Goal: Information Seeking & Learning: Learn about a topic

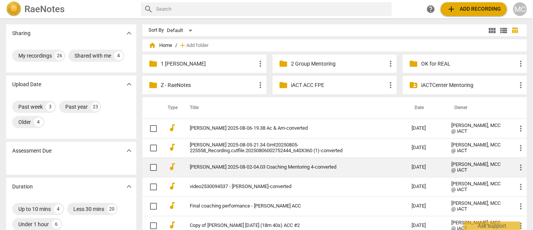
click at [209, 172] on td "[PERSON_NAME] 2025-08-02-04.03 Coaching Mentoring 4-converted" at bounding box center [292, 167] width 225 height 19
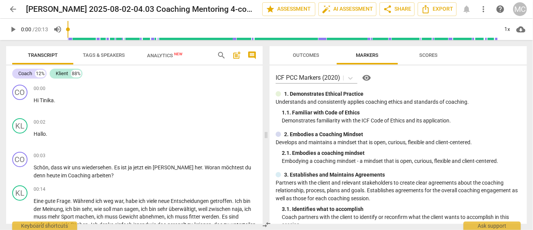
click at [14, 30] on span "play_arrow" at bounding box center [12, 29] width 9 height 9
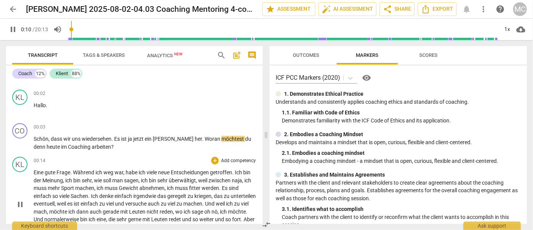
scroll to position [34, 0]
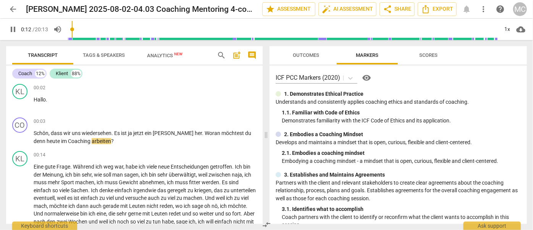
click at [11, 31] on span "pause" at bounding box center [12, 29] width 9 height 9
click at [11, 29] on span "play_arrow" at bounding box center [12, 29] width 9 height 9
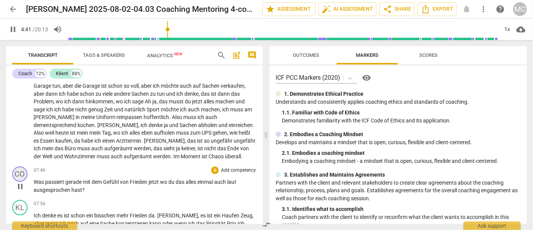
scroll to position [797, 0]
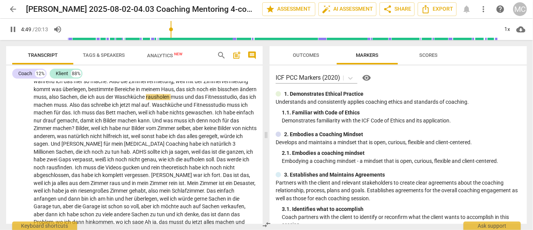
click at [10, 30] on span "pause" at bounding box center [12, 29] width 9 height 9
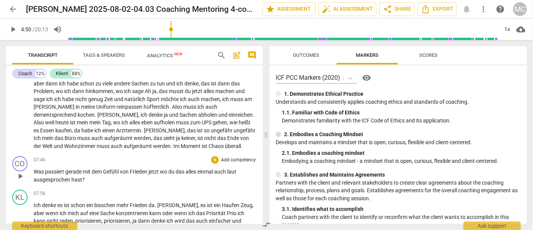
scroll to position [971, 0]
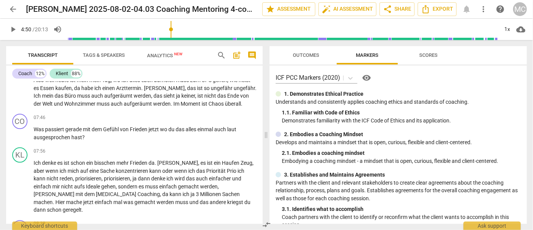
click at [180, 101] on span "Moment" at bounding box center [190, 104] width 21 height 6
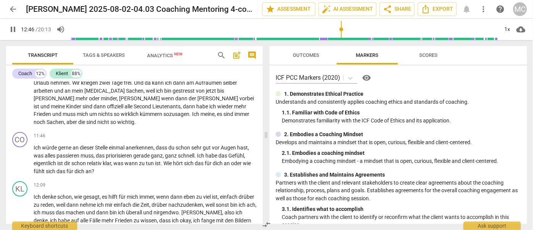
scroll to position [1437, 0]
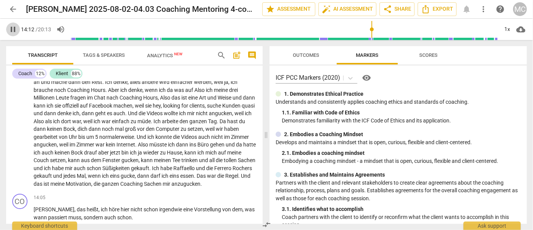
click at [11, 28] on span "pause" at bounding box center [12, 29] width 9 height 9
click at [11, 28] on span "play_arrow" at bounding box center [12, 29] width 9 height 9
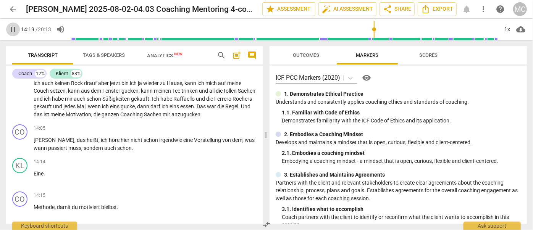
click at [13, 28] on span "pause" at bounding box center [12, 29] width 9 height 9
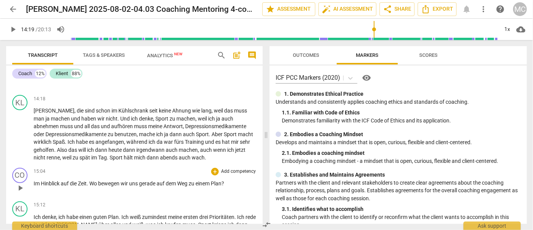
scroll to position [1645, 0]
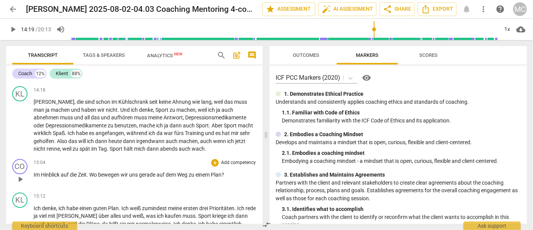
click at [23, 175] on span "play_arrow" at bounding box center [20, 179] width 9 height 9
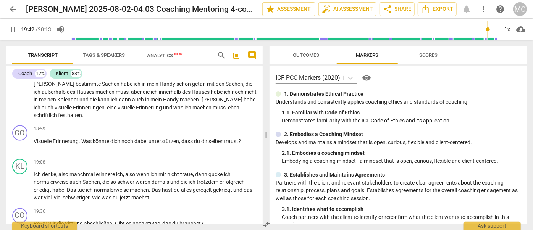
scroll to position [2236, 0]
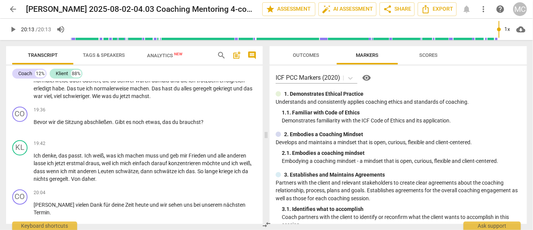
type input "1213"
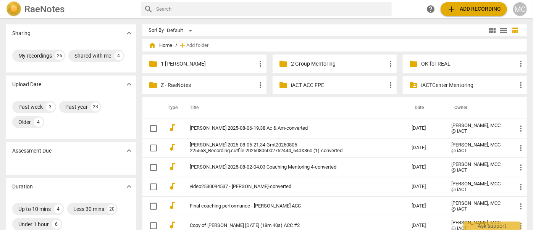
click at [462, 11] on span "add Add recording" at bounding box center [473, 9] width 54 height 9
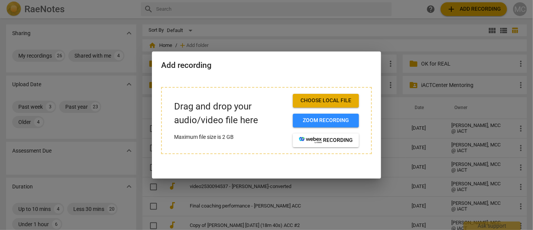
click at [340, 98] on span "Choose local file" at bounding box center [326, 101] width 54 height 8
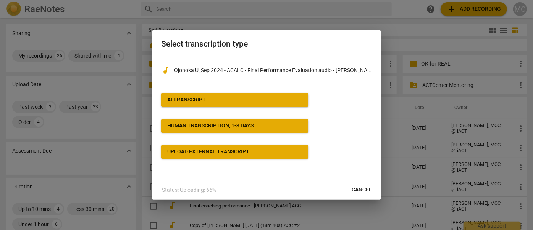
click at [204, 95] on button "AI Transcript" at bounding box center [234, 100] width 147 height 14
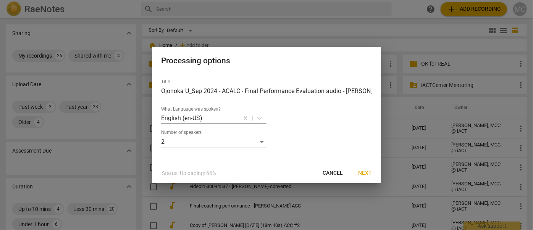
click at [370, 174] on span "Next" at bounding box center [365, 173] width 14 height 8
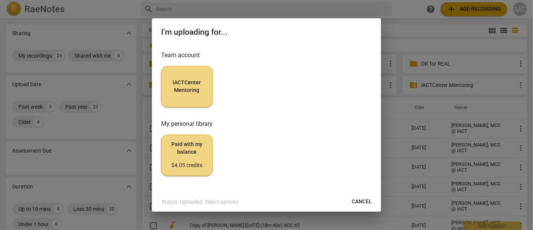
click at [195, 85] on span "iACTCenter Mentoring" at bounding box center [187, 86] width 39 height 15
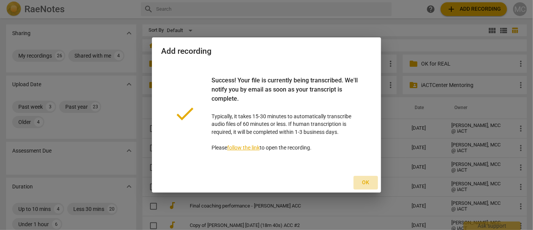
click at [364, 181] on span "Ok" at bounding box center [365, 183] width 12 height 8
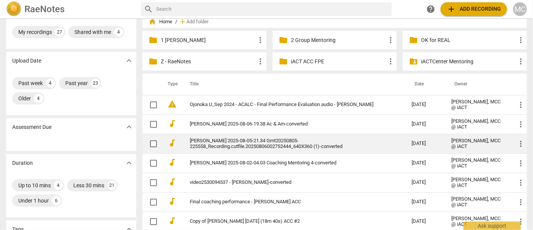
scroll to position [34, 0]
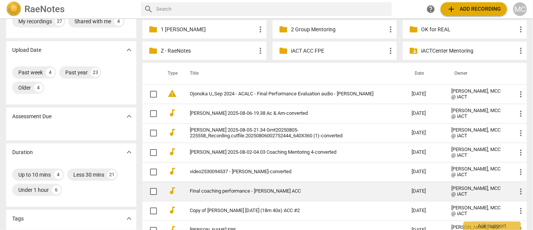
click at [255, 190] on link "Final coaching performance - [PERSON_NAME] ACC" at bounding box center [287, 191] width 194 height 6
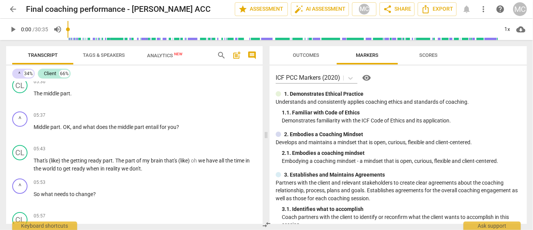
scroll to position [985, 0]
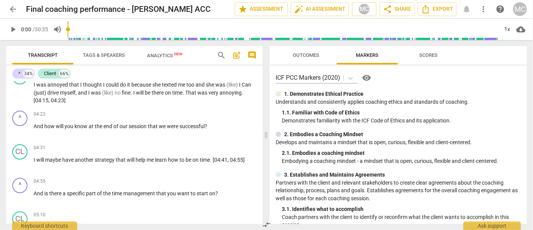
click at [10, 8] on span "arrow_back" at bounding box center [12, 9] width 9 height 9
